Goal: Task Accomplishment & Management: Manage account settings

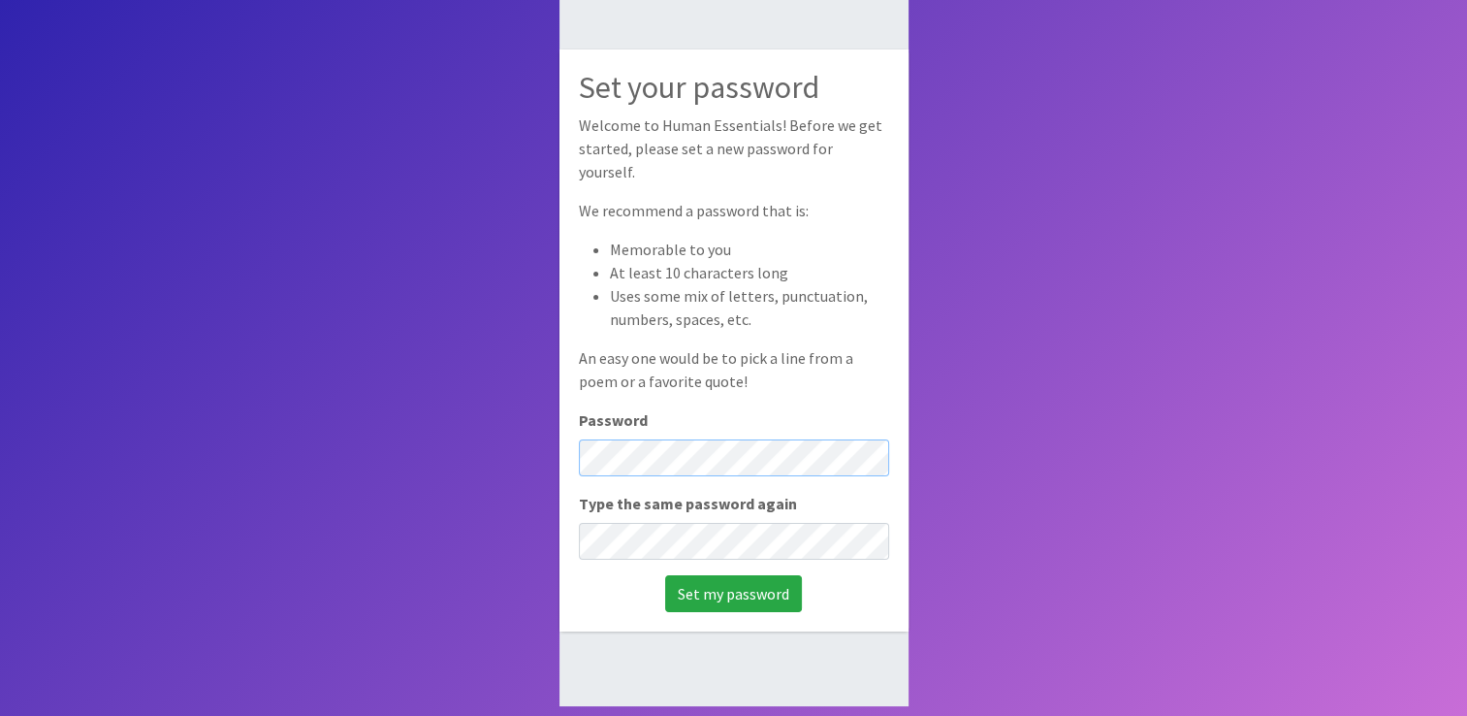
scroll to position [129, 0]
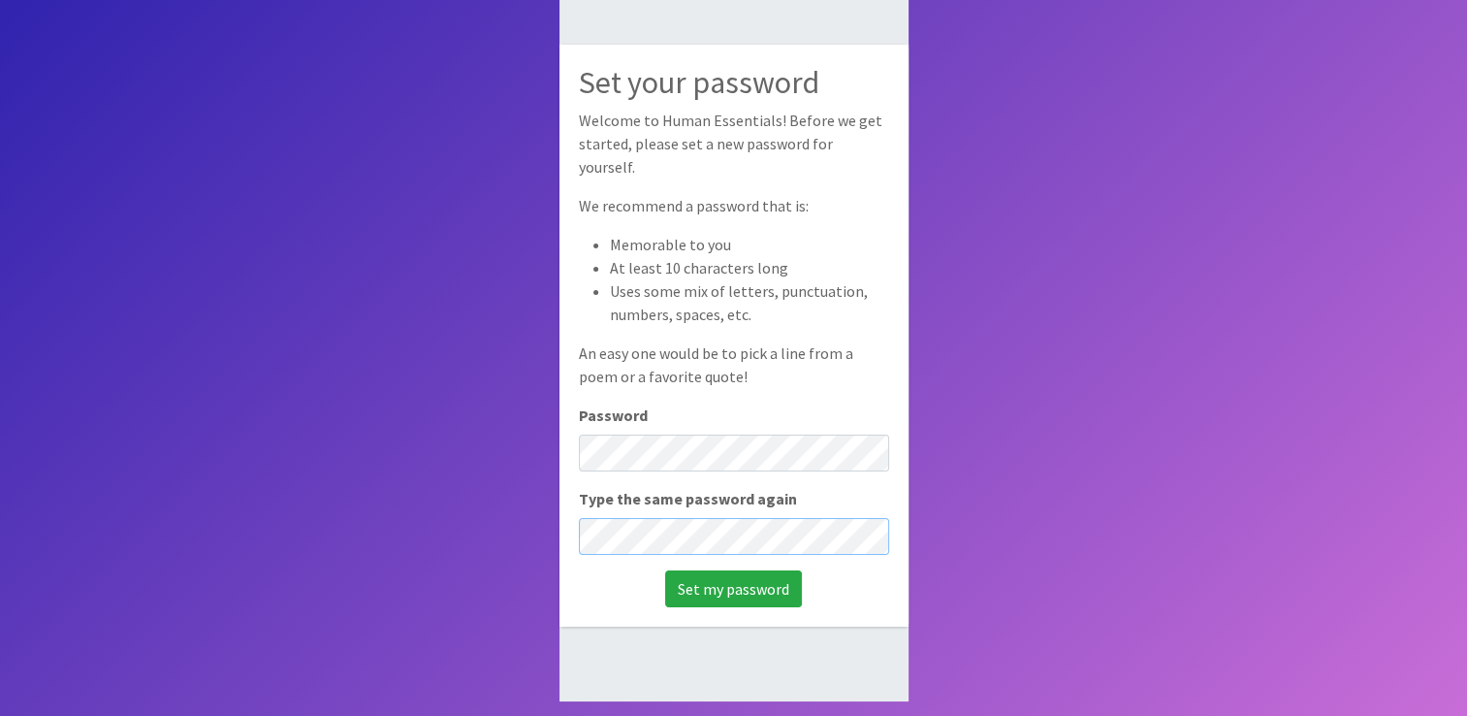
click at [665, 570] on input "Set my password" at bounding box center [733, 588] width 137 height 37
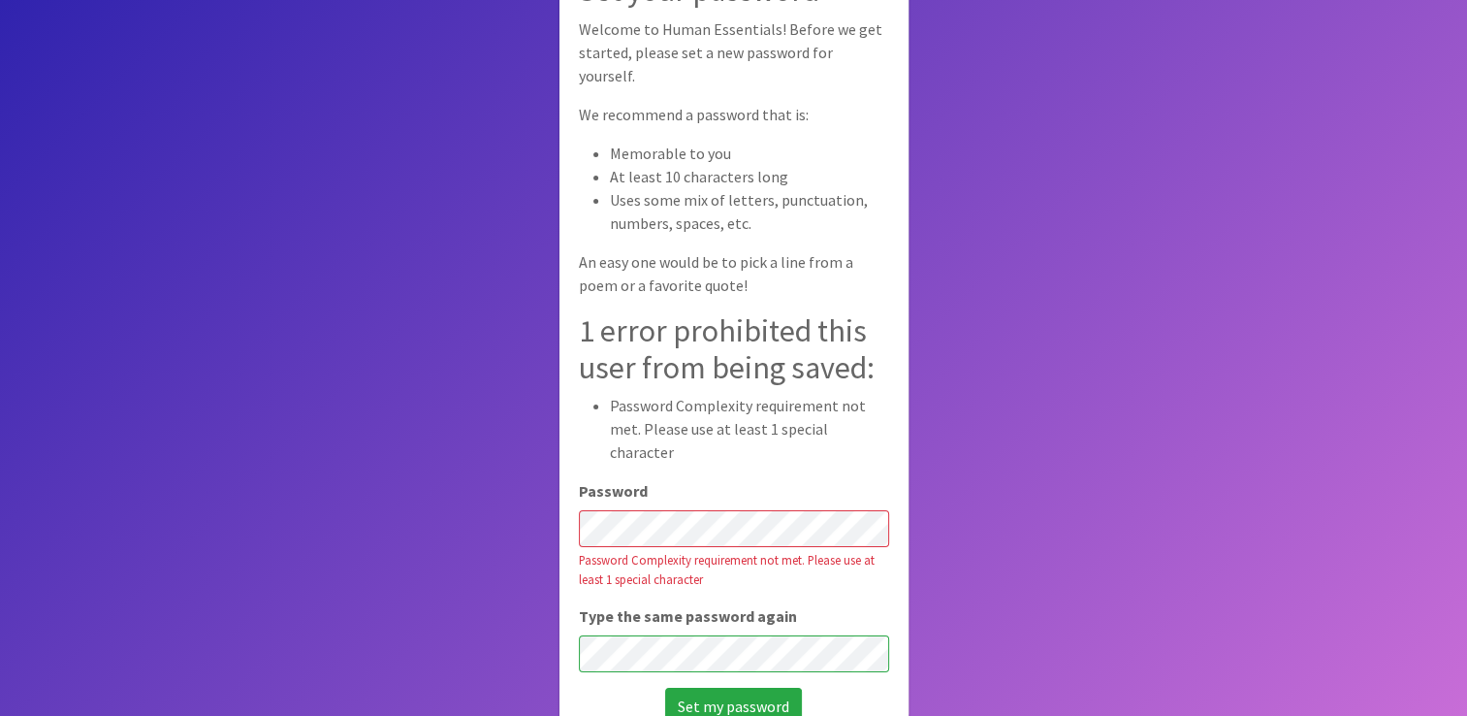
scroll to position [136, 0]
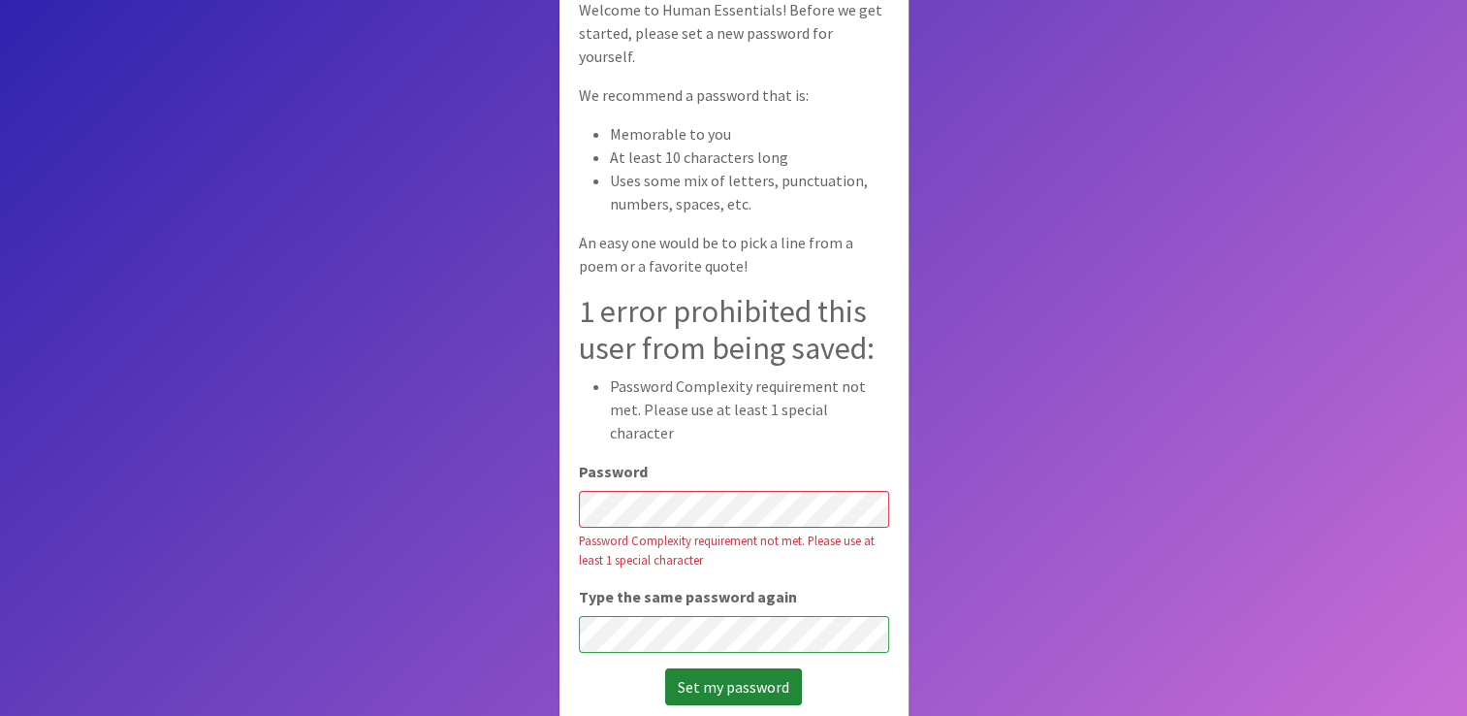
click at [721, 674] on input "Set my password" at bounding box center [733, 686] width 137 height 37
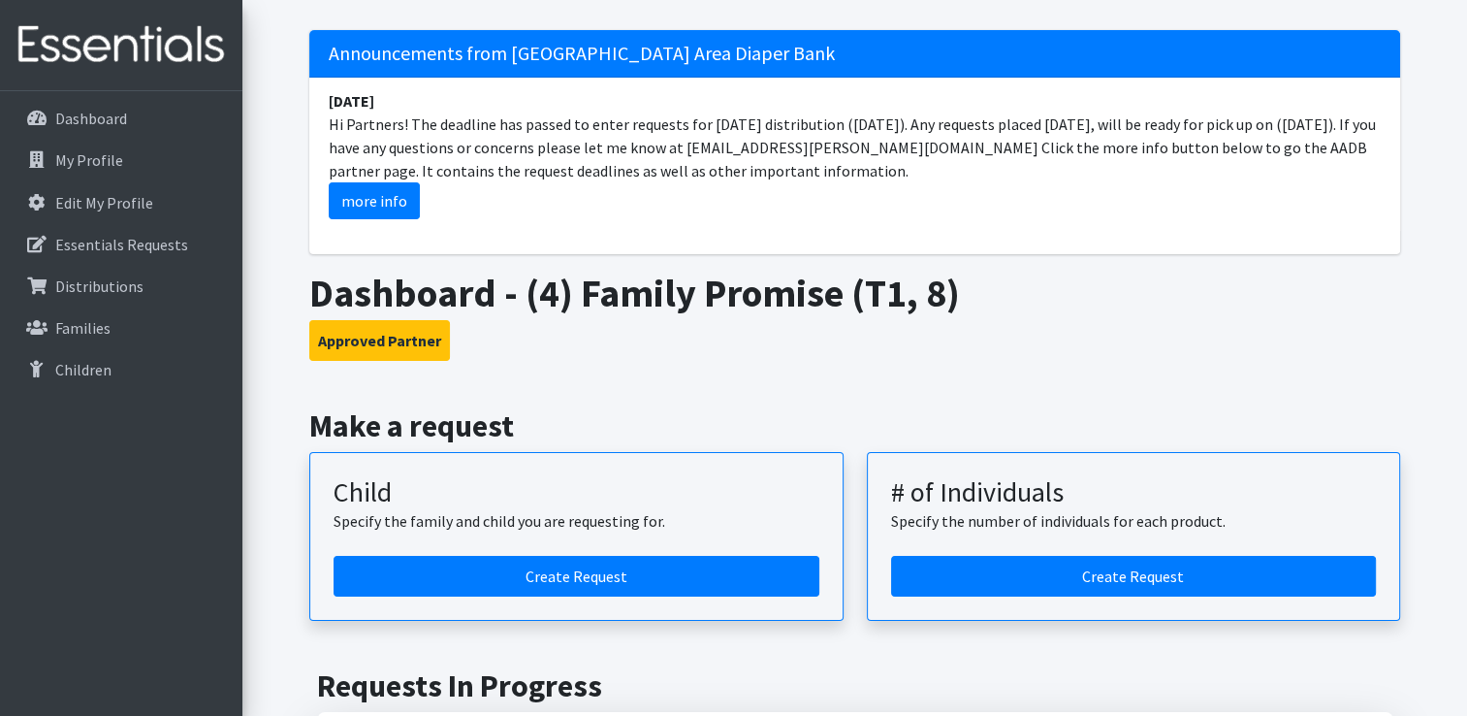
scroll to position [111, 0]
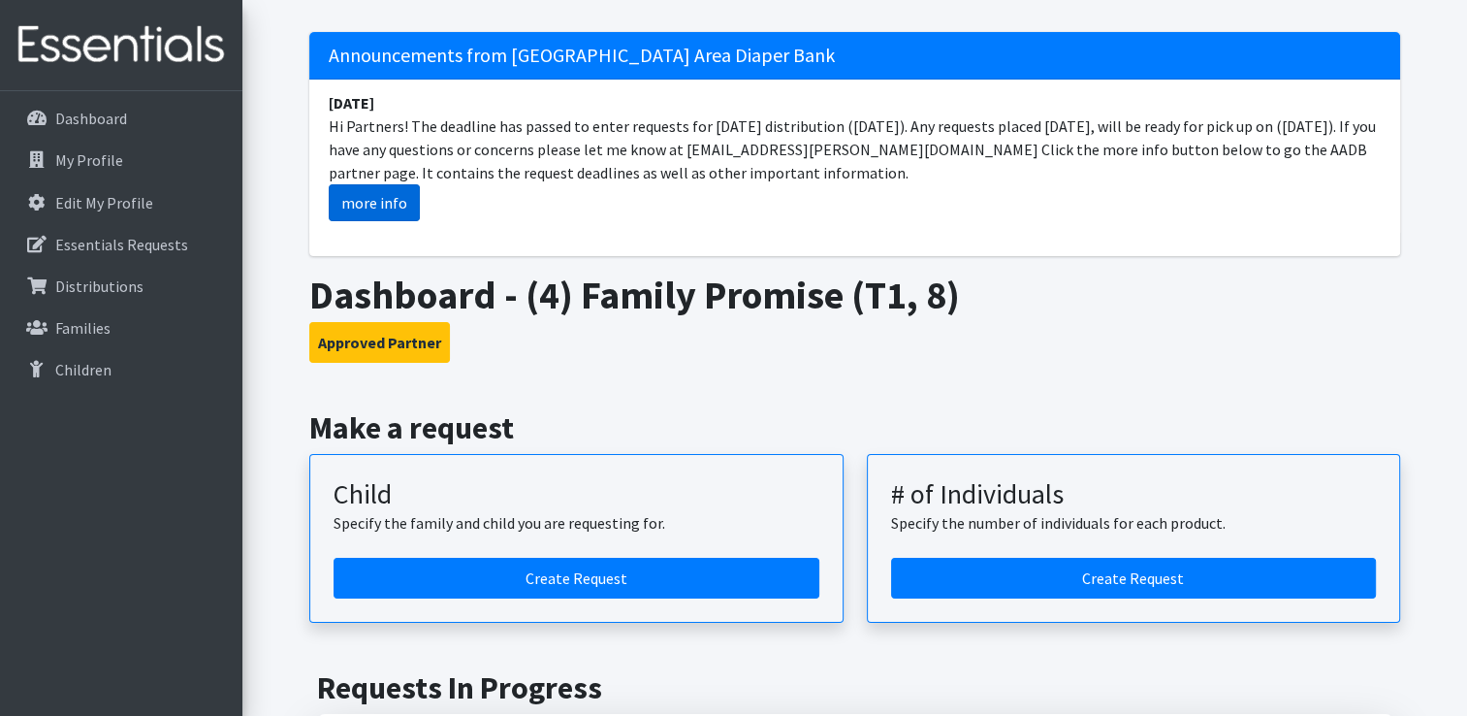
click at [361, 205] on link "more info" at bounding box center [374, 202] width 91 height 37
